Goal: Task Accomplishment & Management: Manage account settings

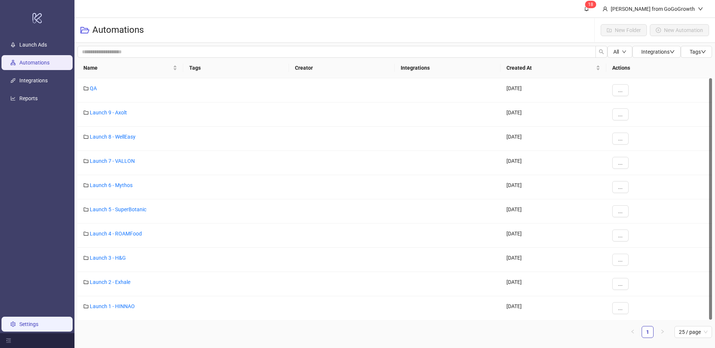
click at [25, 321] on link "Settings" at bounding box center [28, 324] width 19 height 6
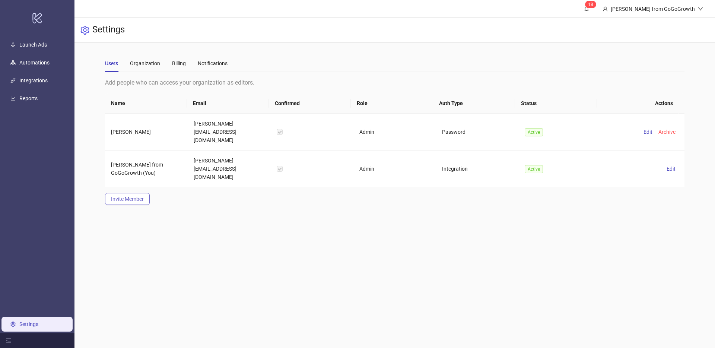
click at [131, 196] on span "Invite Member" at bounding box center [127, 199] width 33 height 6
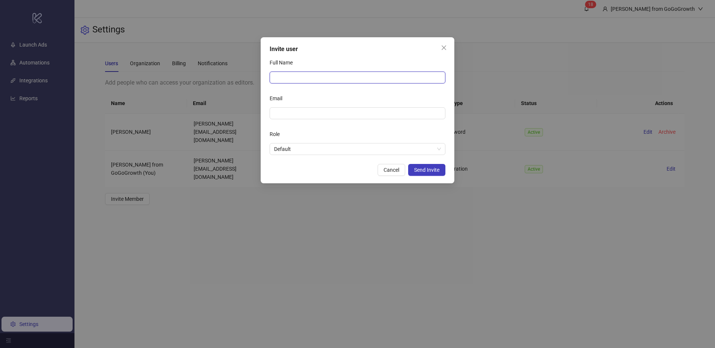
click at [320, 73] on input "Full Name" at bounding box center [358, 78] width 176 height 12
type input "**********"
click at [345, 152] on span "Default" at bounding box center [357, 148] width 167 height 11
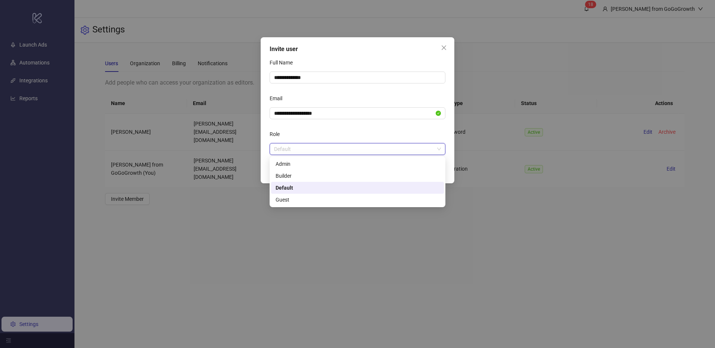
click at [345, 152] on span "Default" at bounding box center [357, 148] width 167 height 11
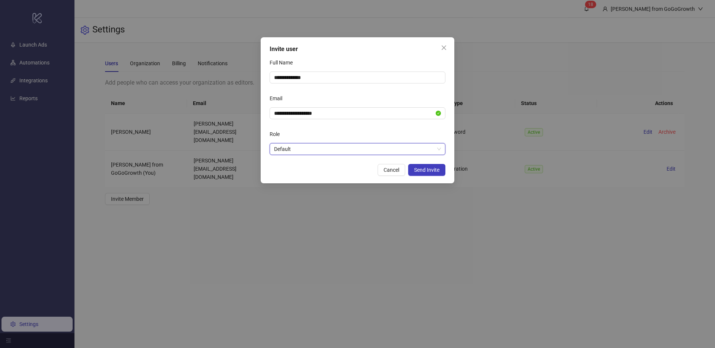
click at [345, 152] on span "Default" at bounding box center [357, 148] width 167 height 11
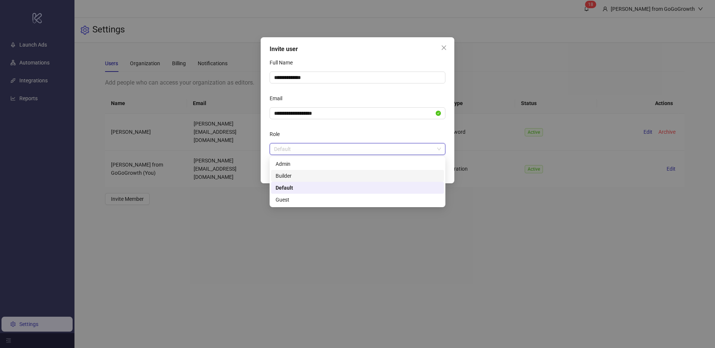
click at [318, 176] on div "Builder" at bounding box center [358, 176] width 164 height 8
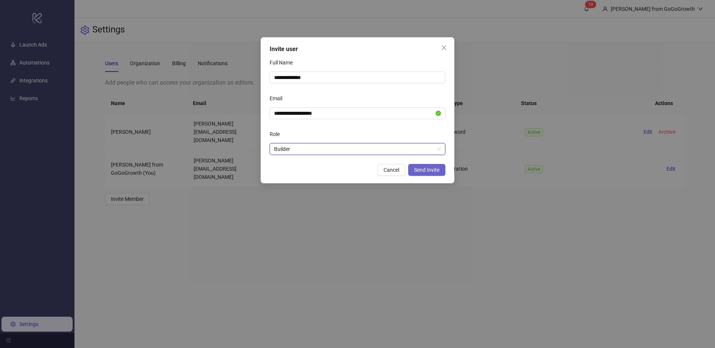
click at [422, 169] on span "Send Invite" at bounding box center [426, 170] width 25 height 6
